Goal: Check status: Check status

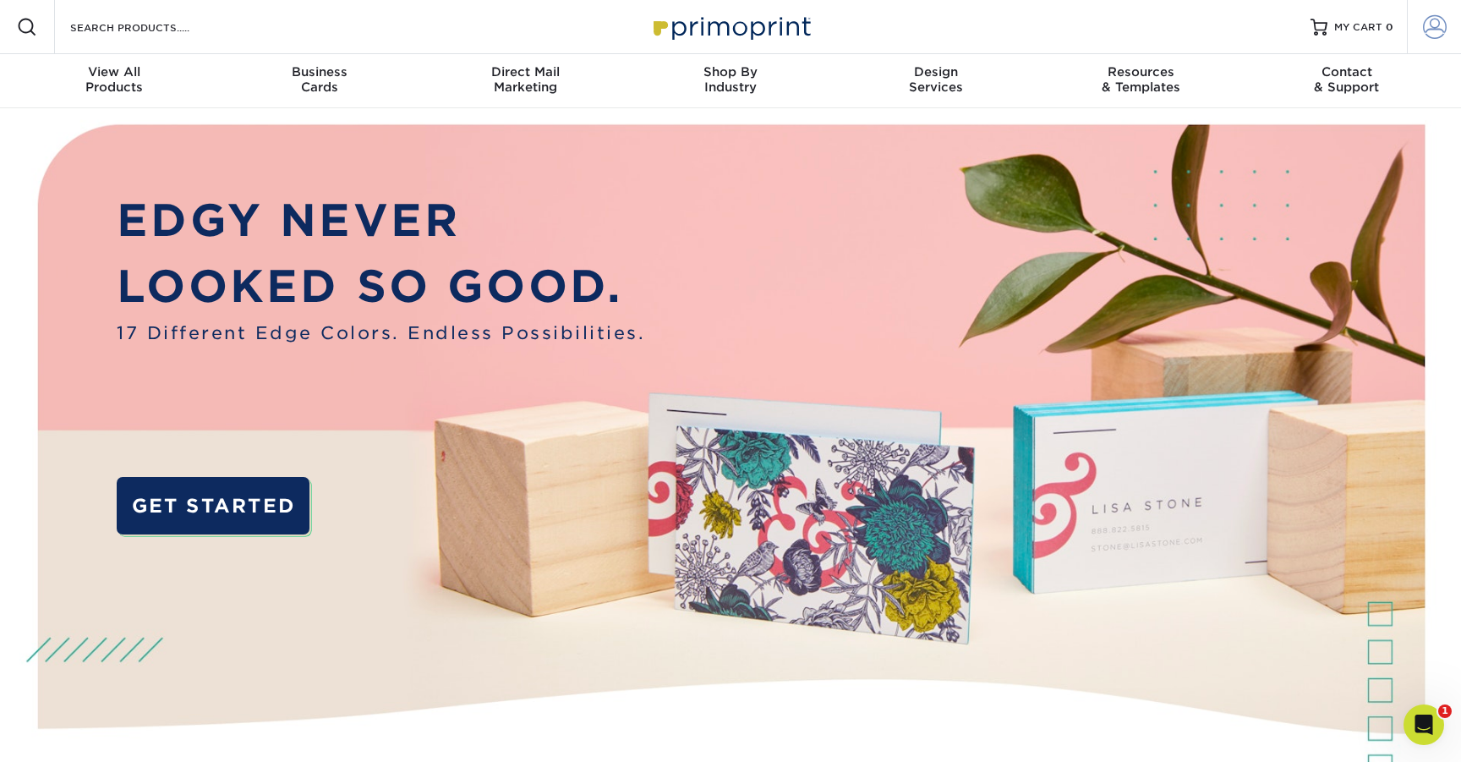
click at [1430, 15] on span at bounding box center [1435, 27] width 24 height 24
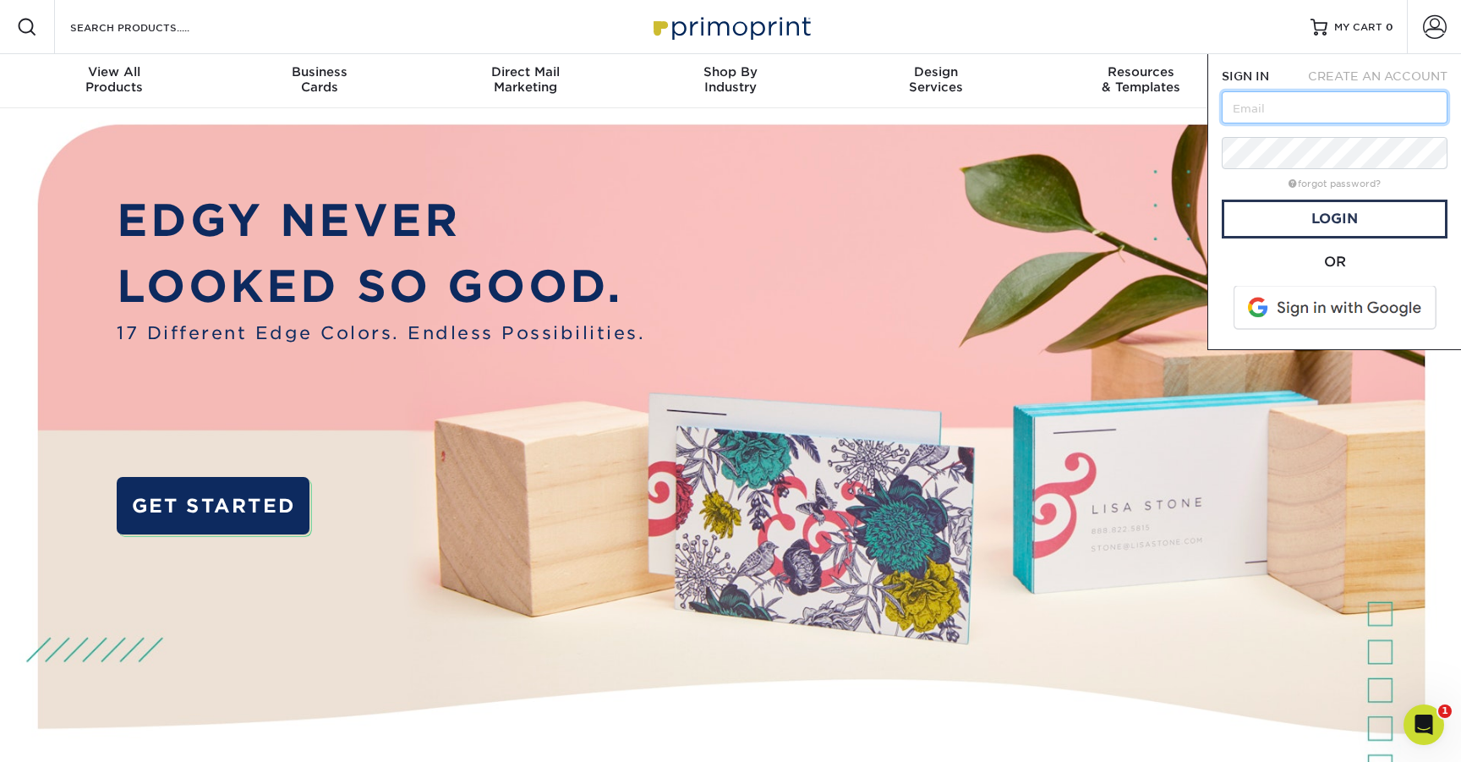
click at [1285, 109] on input "text" at bounding box center [1334, 107] width 226 height 32
type input "art.sidekickink@gmail.com"
click at [1278, 37] on div "Resources Menu Search Products Account SIGN IN CREATE AN ACCOUNT art.sidekickin…" at bounding box center [730, 27] width 1461 height 54
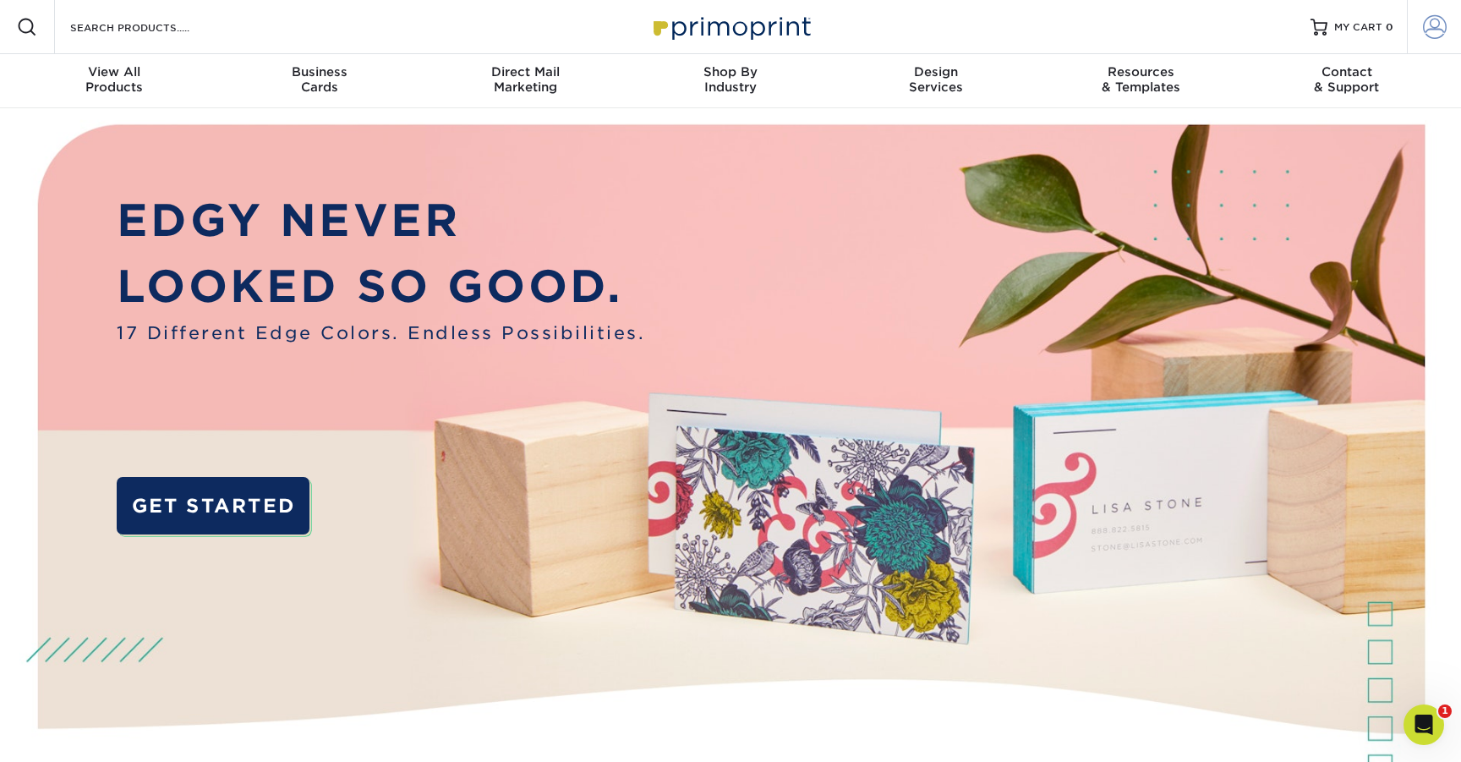
click at [1419, 25] on link "Account" at bounding box center [1434, 27] width 54 height 54
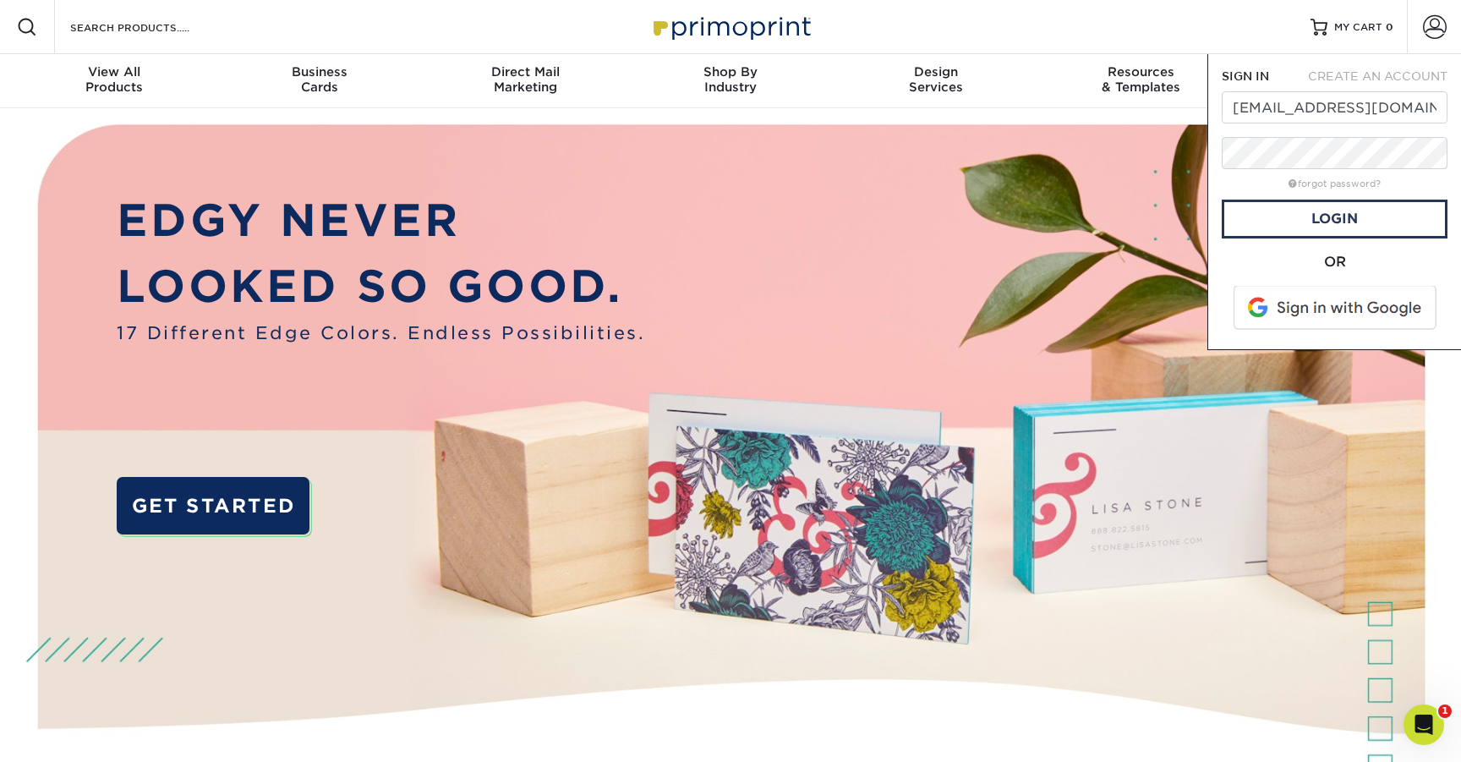
click at [1340, 316] on span at bounding box center [1336, 308] width 216 height 44
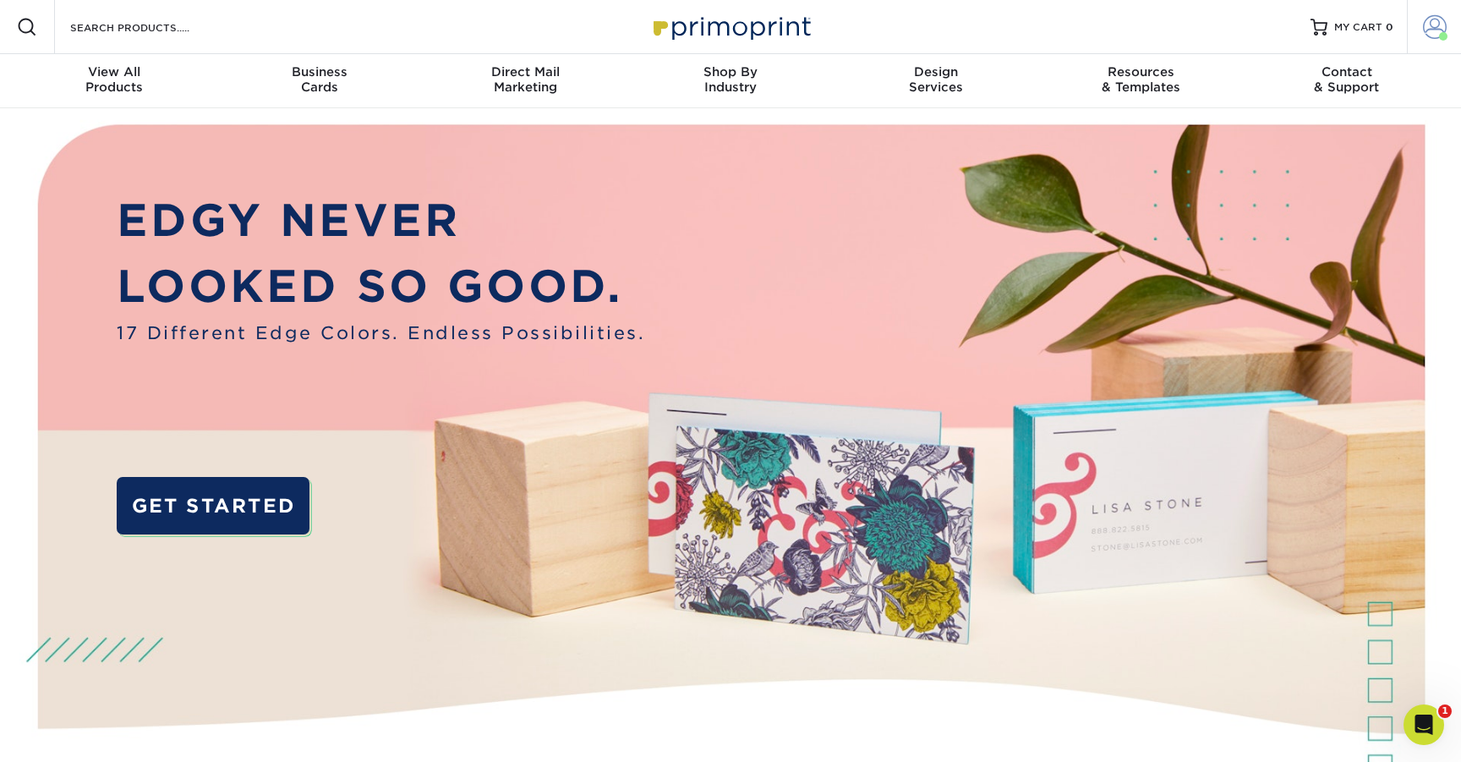
click at [1435, 25] on span at bounding box center [1435, 27] width 24 height 24
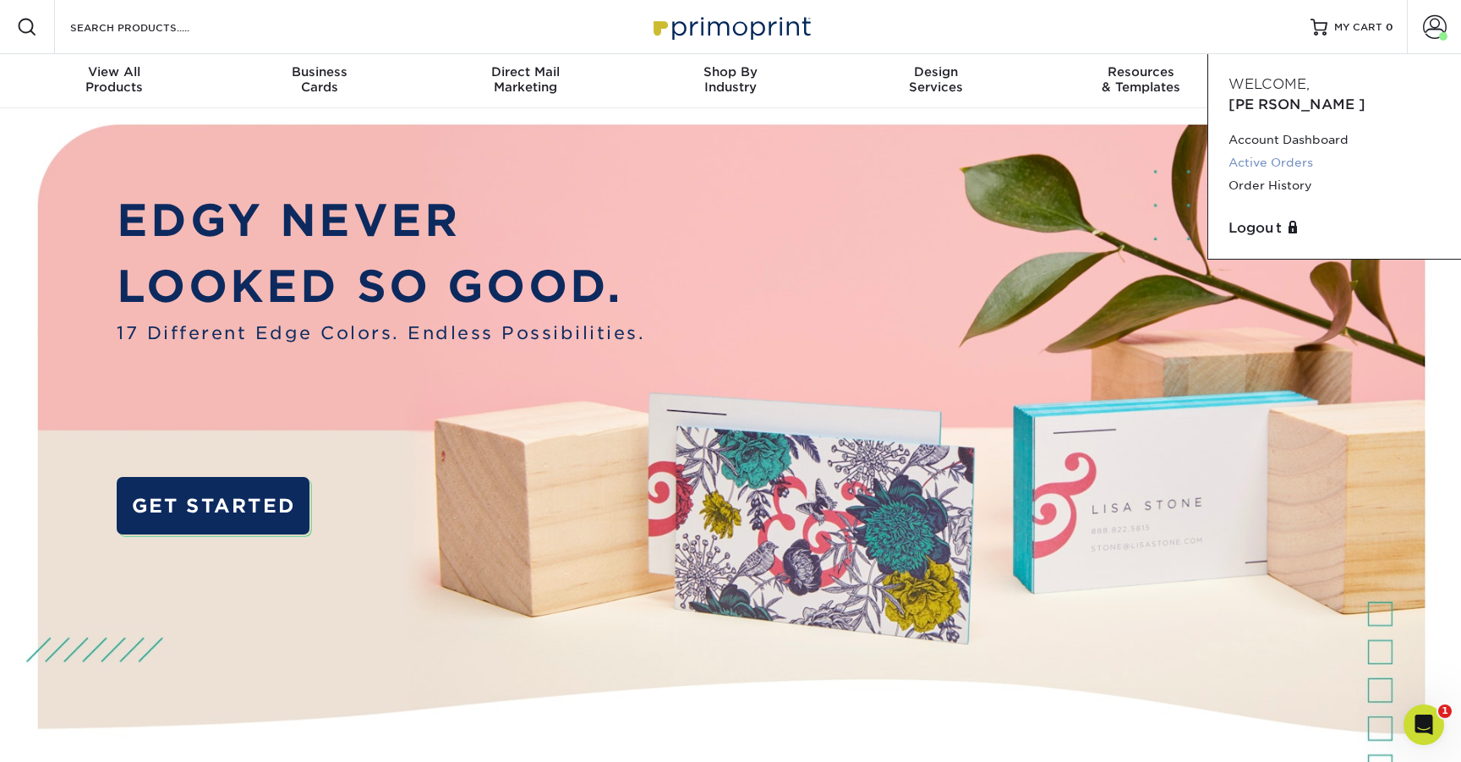
click at [1286, 151] on link "Active Orders" at bounding box center [1334, 162] width 212 height 23
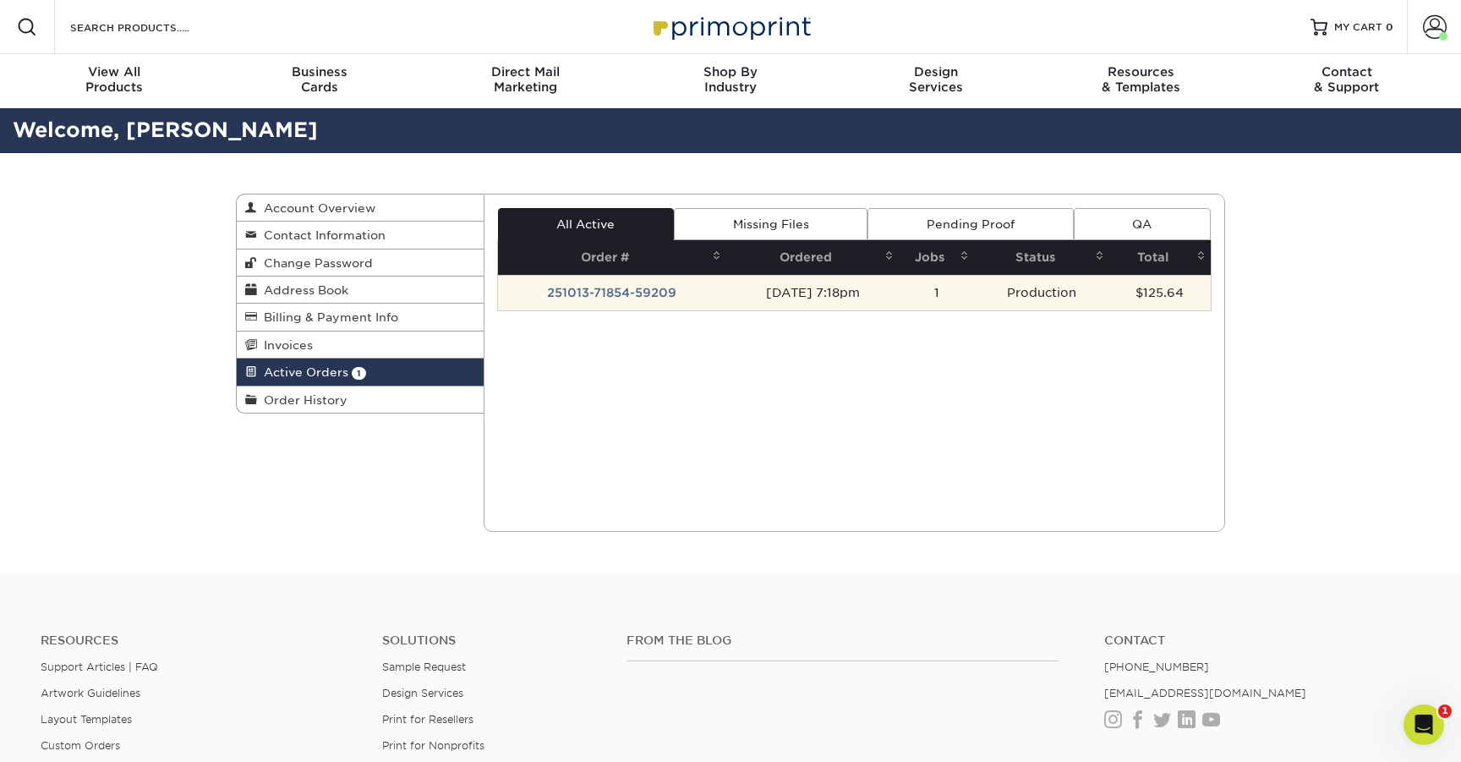
click at [1131, 302] on td "$125.64" at bounding box center [1159, 293] width 101 height 36
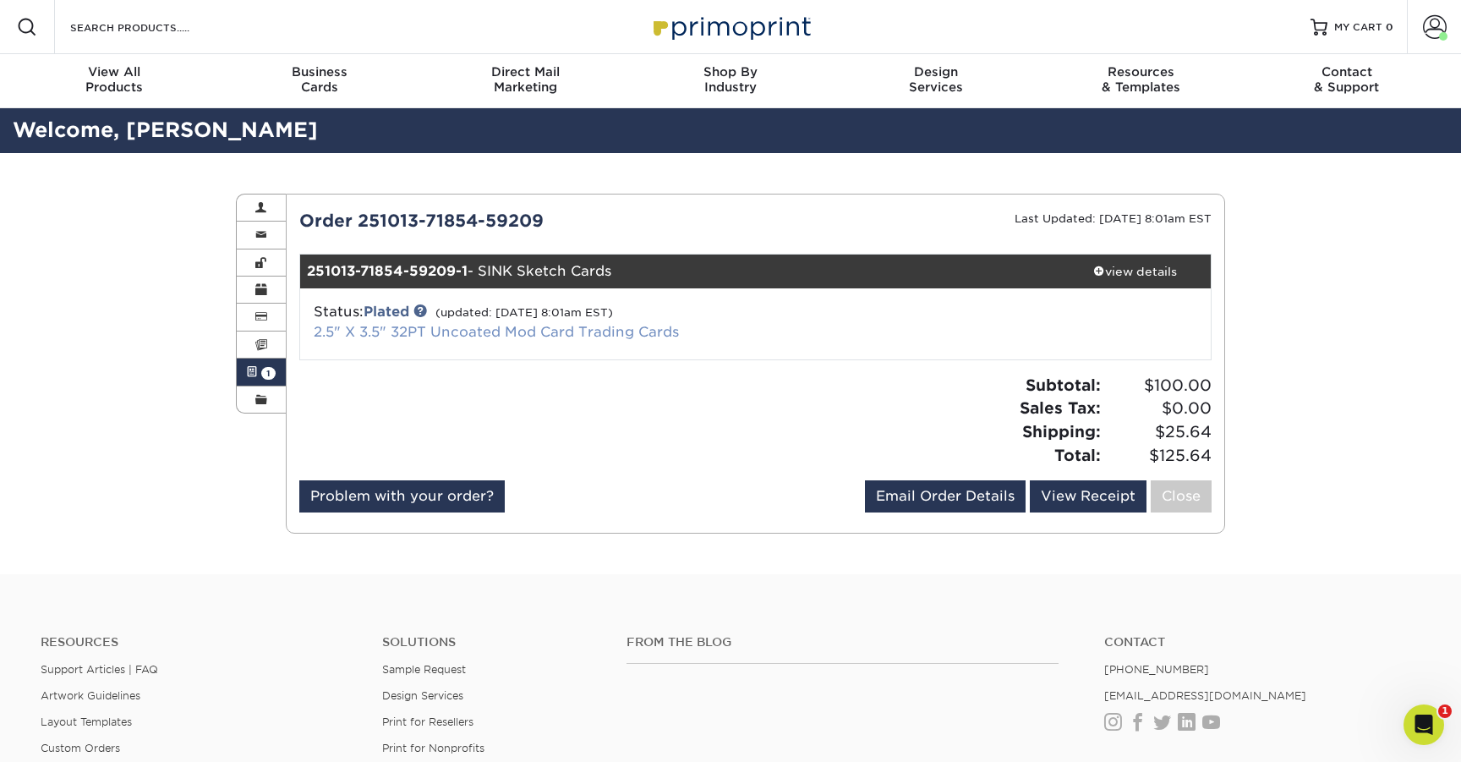
click at [627, 327] on link "2.5" X 3.5" 32PT Uncoated Mod Card Trading Cards" at bounding box center [496, 332] width 365 height 16
